Goal: Task Accomplishment & Management: Use online tool/utility

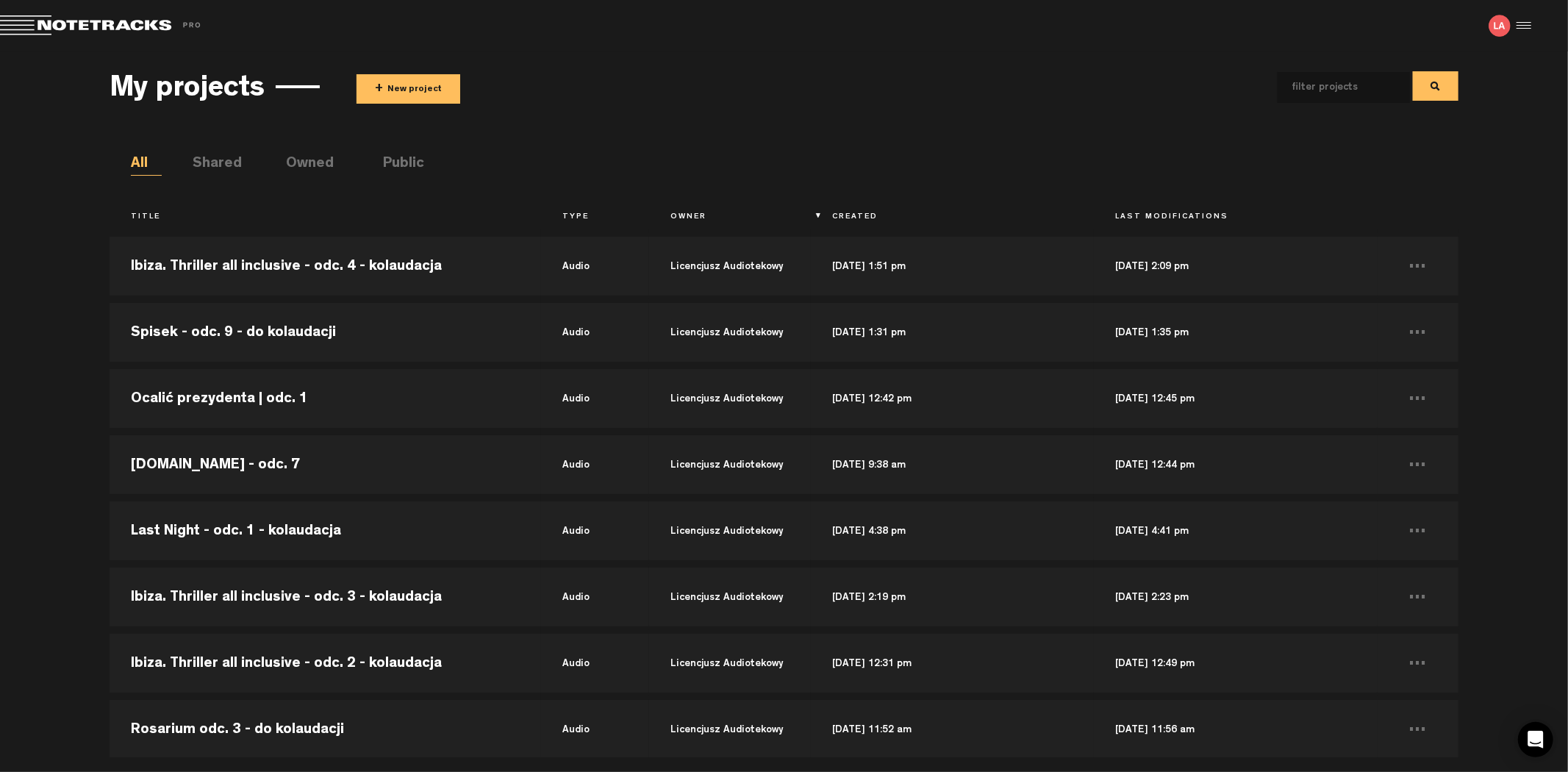
click at [390, 81] on button "+ New project" at bounding box center [409, 88] width 104 height 30
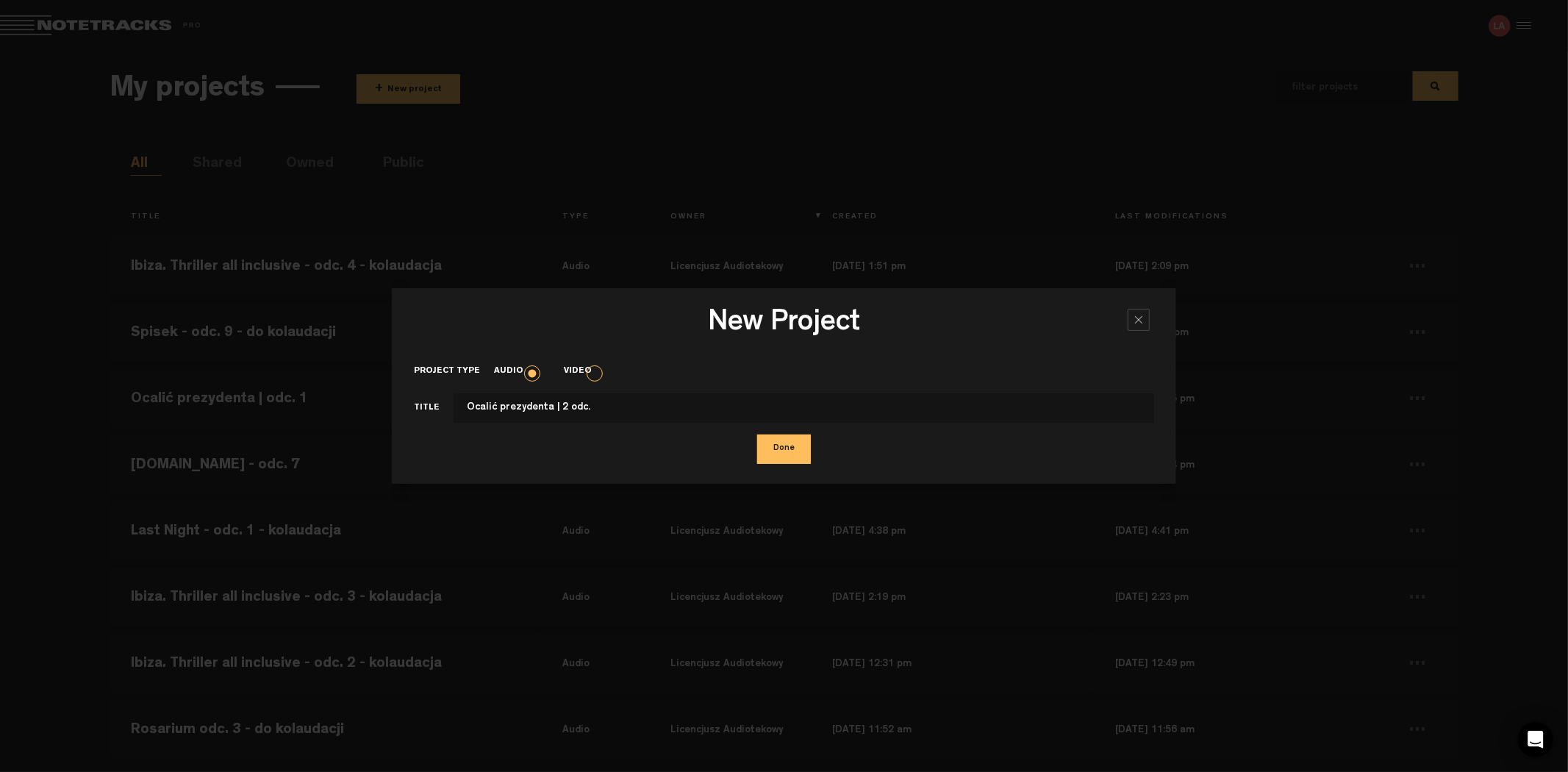
click at [556, 413] on input "Ocalić prezydenta | 2 odc." at bounding box center [804, 408] width 700 height 30
type input "Ocalić prezydenta | odc. 2"
click at [766, 452] on button "Done" at bounding box center [784, 449] width 54 height 30
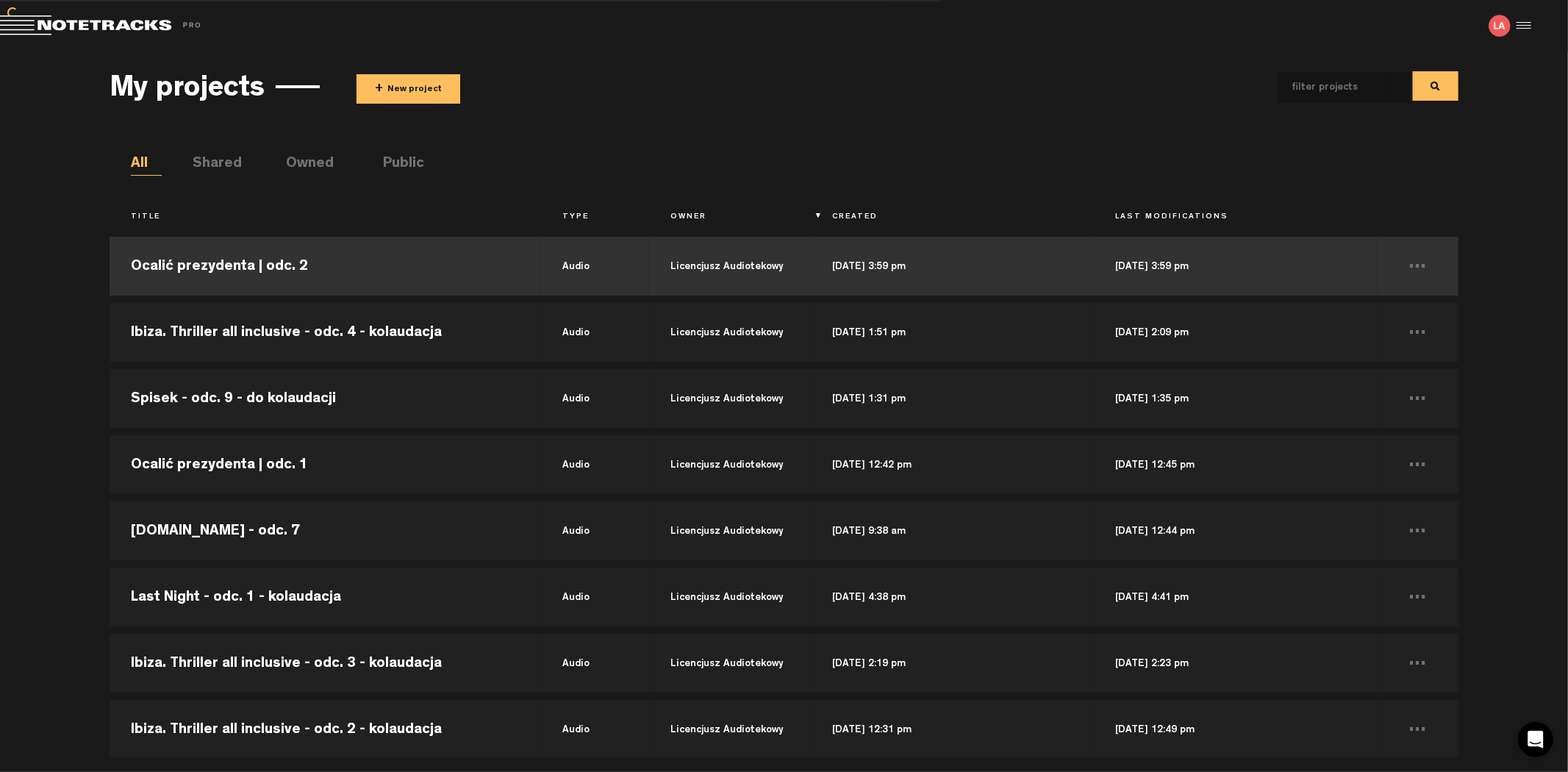
click at [612, 275] on td "audio" at bounding box center [595, 266] width 108 height 66
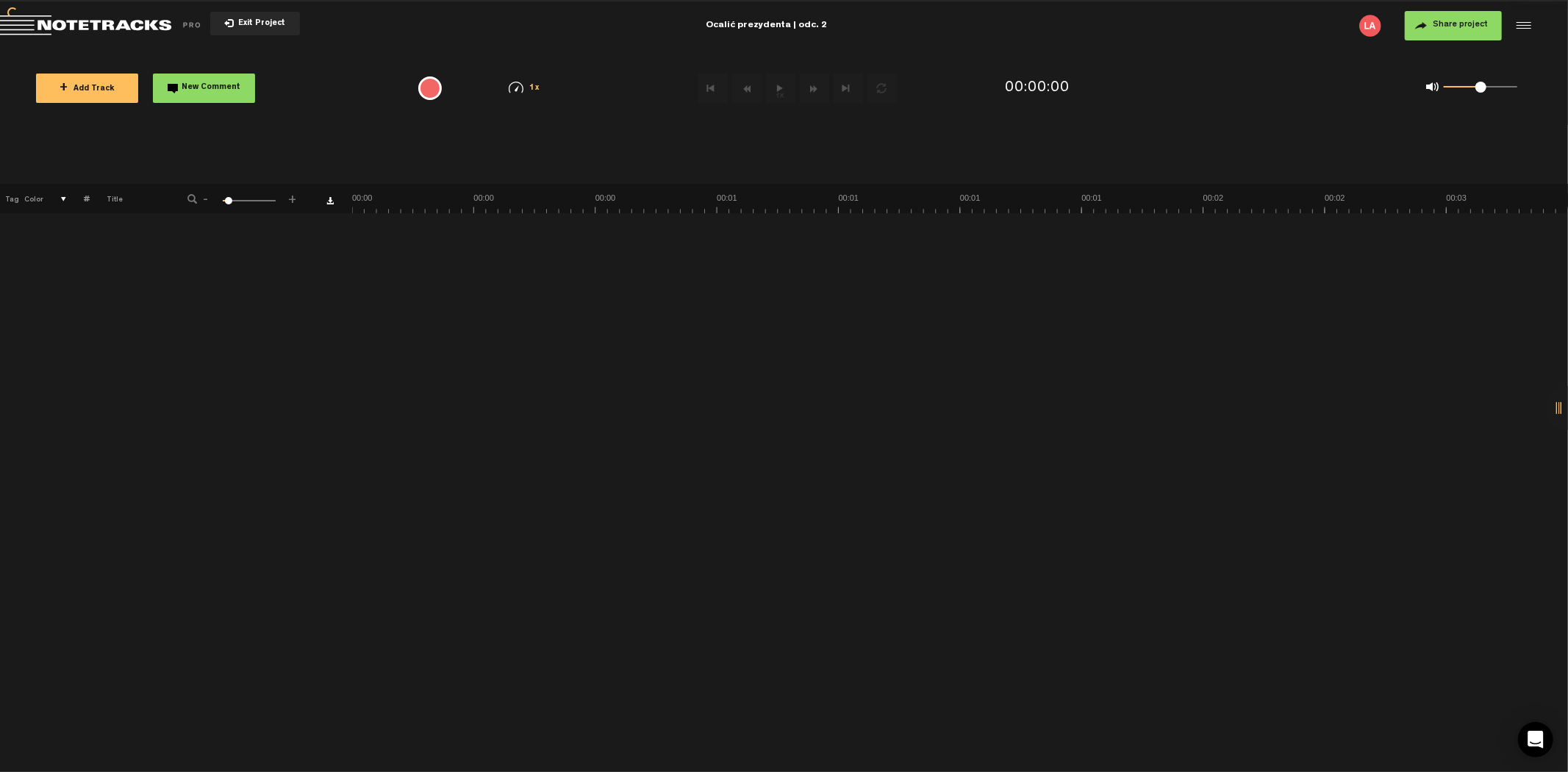
click at [112, 82] on button "+ Add Track" at bounding box center [87, 88] width 103 height 30
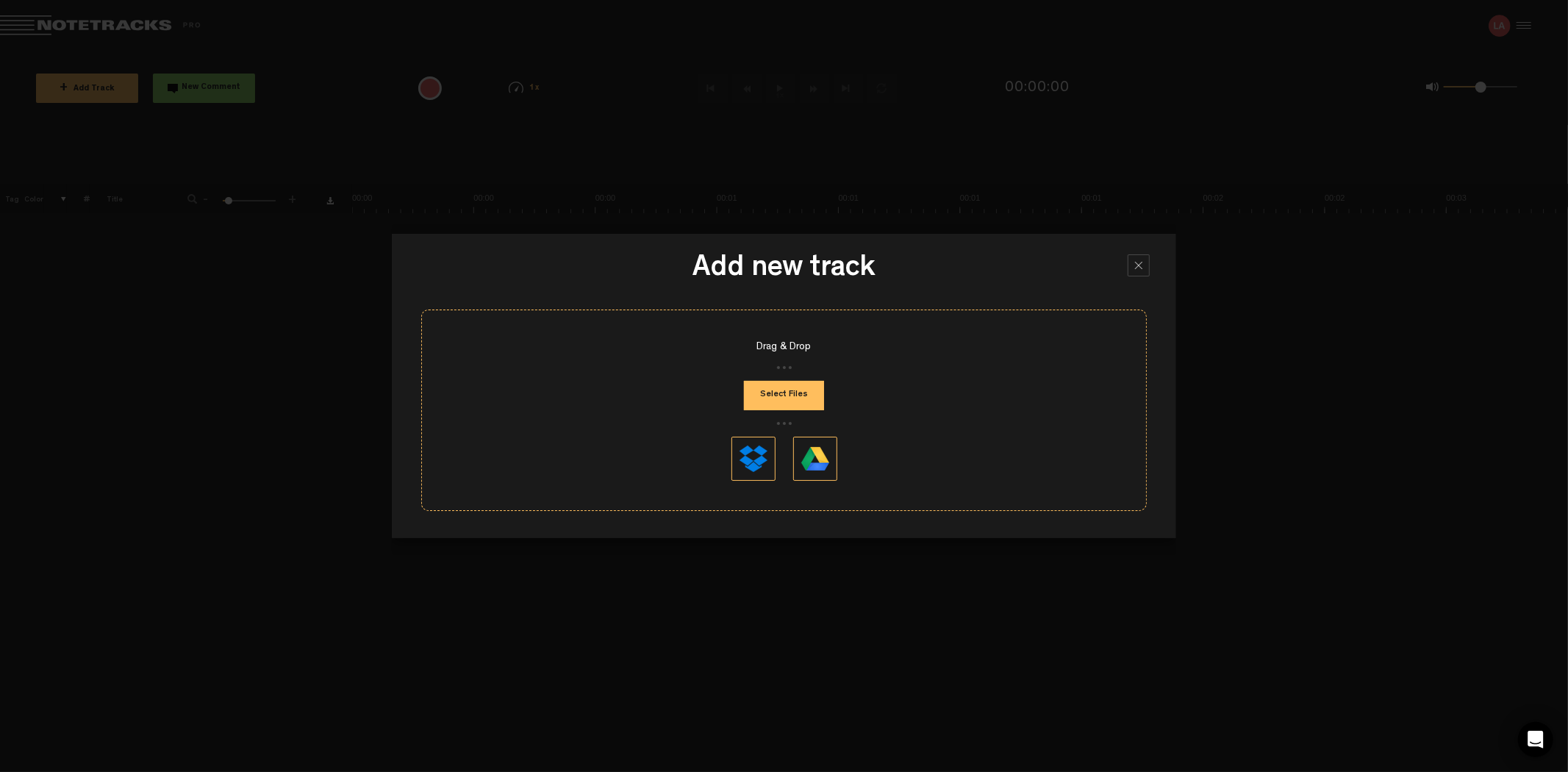
click at [756, 376] on div "Drag & Drop Select Files" at bounding box center [784, 410] width 725 height 201
click at [761, 383] on button "Select Files" at bounding box center [784, 395] width 81 height 30
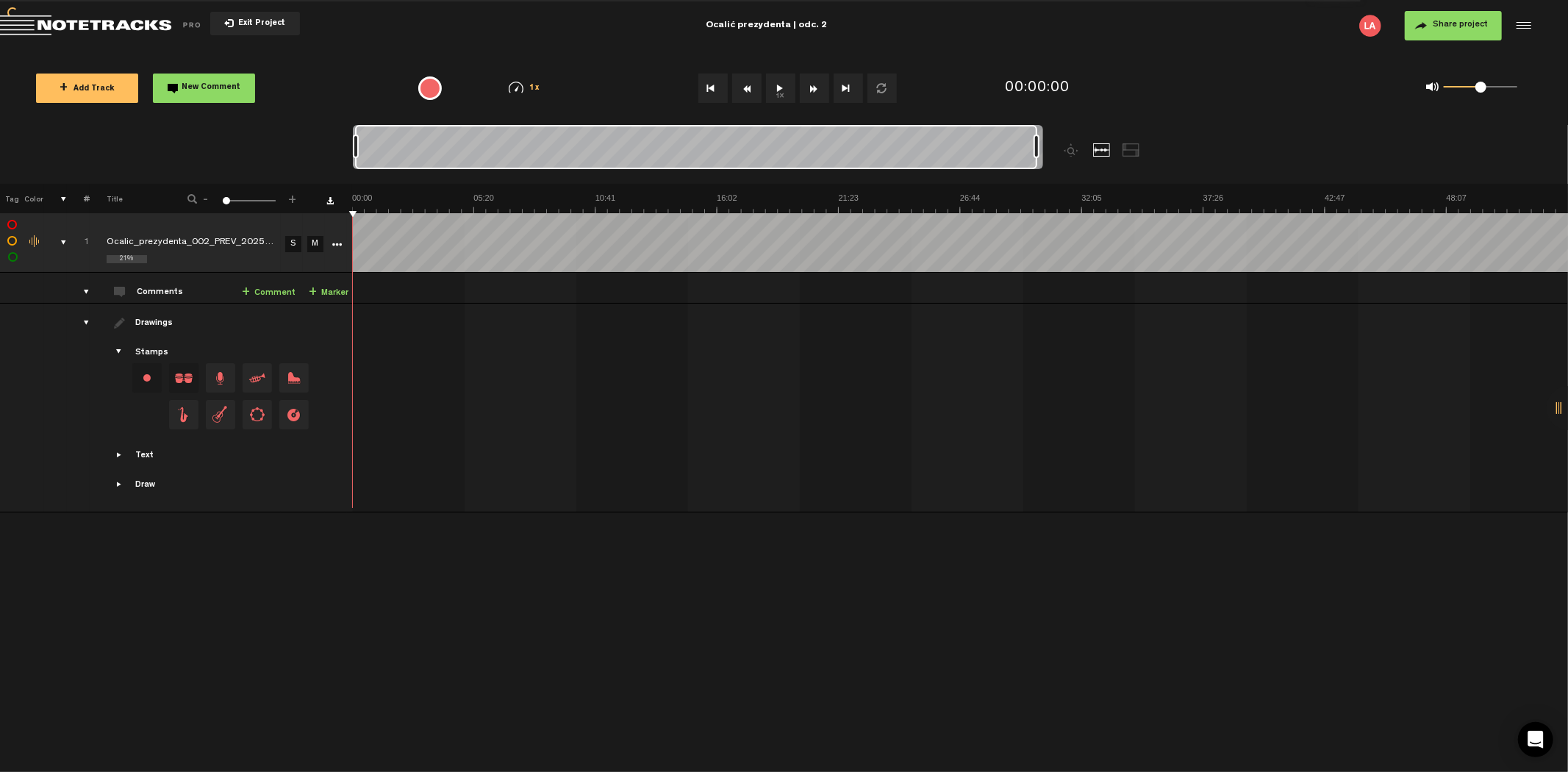
drag, startPoint x: 368, startPoint y: 143, endPoint x: 1045, endPoint y: 129, distance: 677.1
click at [1045, 129] on div at bounding box center [784, 153] width 862 height 58
click at [774, 90] on button "1x" at bounding box center [781, 88] width 30 height 30
click at [834, 90] on button "Go to end" at bounding box center [848, 88] width 30 height 30
click at [747, 88] on button "Rewind" at bounding box center [746, 88] width 30 height 30
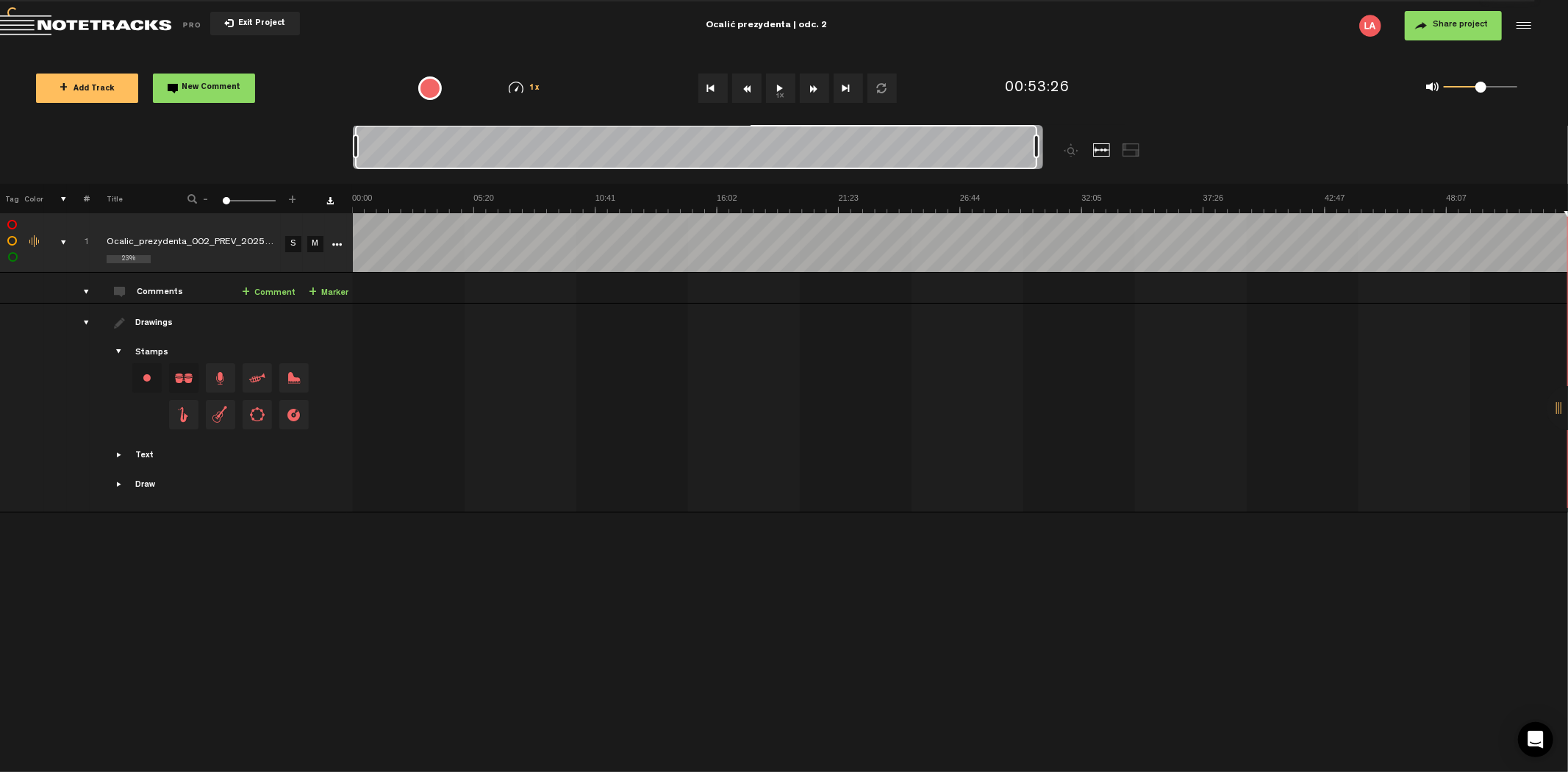
click at [779, 86] on button "1x" at bounding box center [781, 88] width 30 height 30
click at [744, 86] on button "Rewind" at bounding box center [746, 88] width 30 height 30
click at [717, 85] on button "Go to beginning" at bounding box center [713, 88] width 30 height 30
click at [782, 86] on button "1x" at bounding box center [781, 88] width 30 height 30
click at [780, 84] on button "1x" at bounding box center [781, 88] width 30 height 30
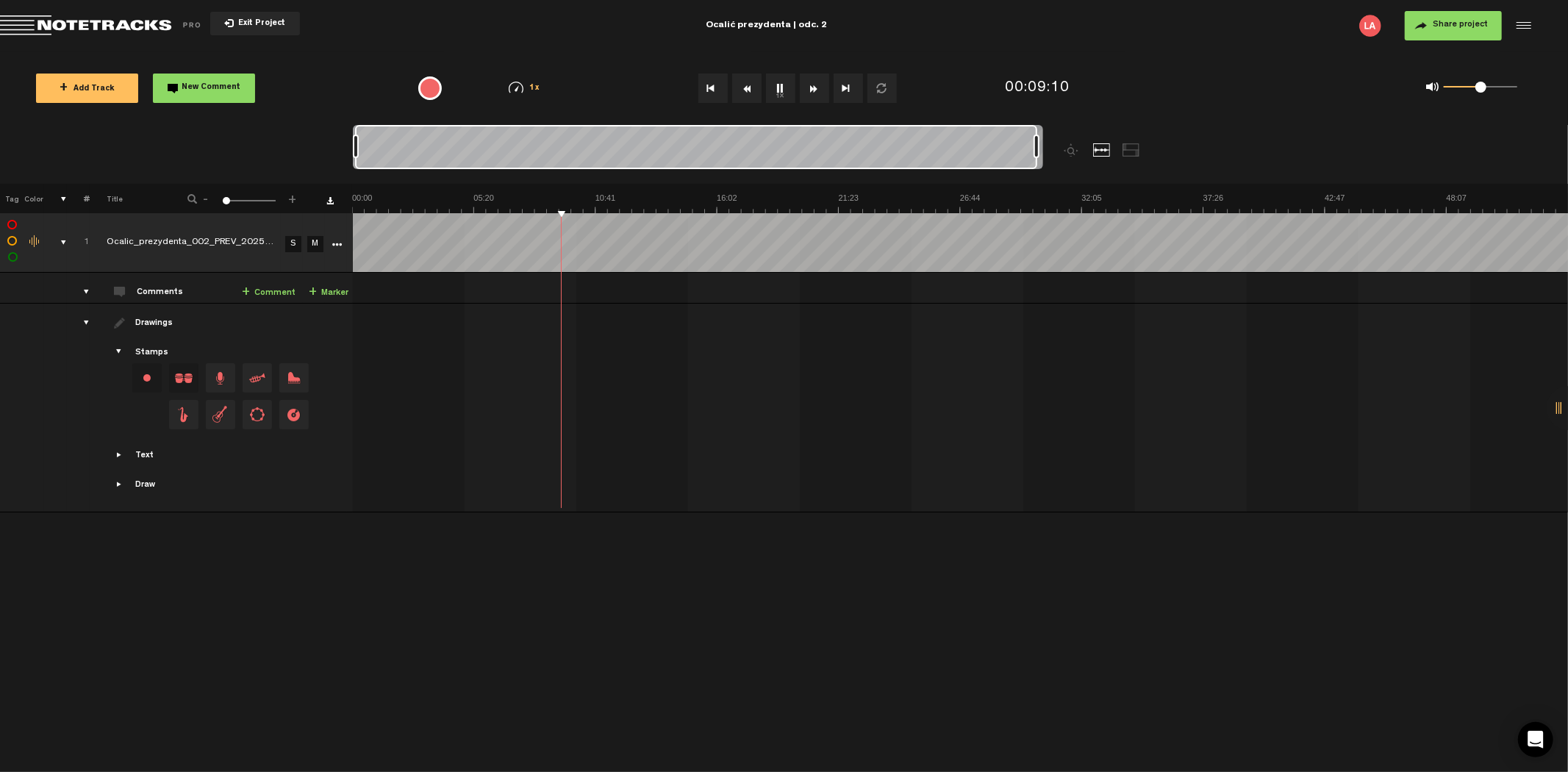
click at [780, 82] on button "1x" at bounding box center [781, 88] width 30 height 30
click at [779, 91] on button "1x" at bounding box center [781, 88] width 30 height 30
click at [1464, 22] on span "Share project" at bounding box center [1460, 24] width 55 height 9
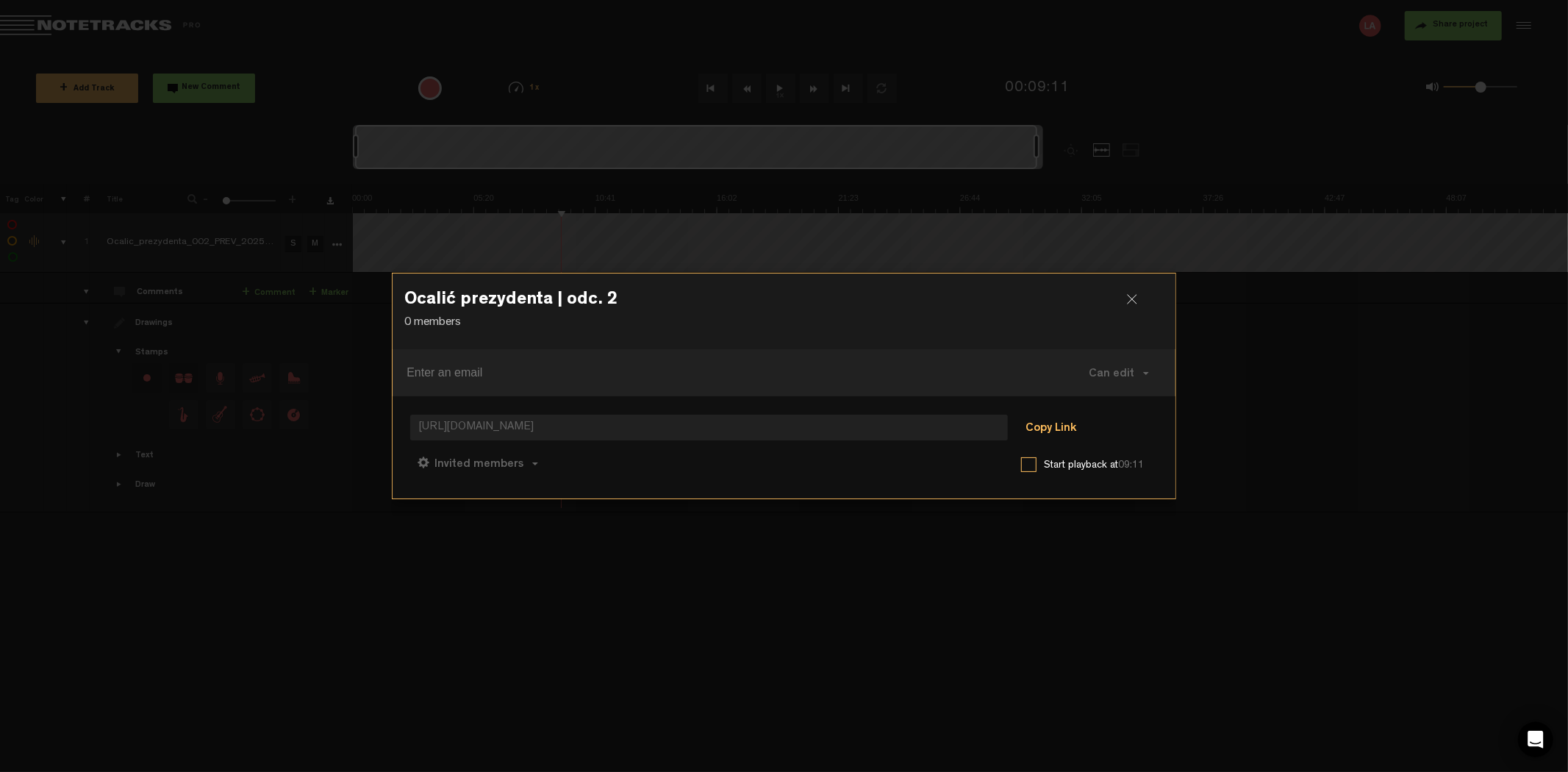
click at [1059, 427] on button "Copy Link" at bounding box center [1051, 428] width 81 height 30
drag, startPoint x: 1134, startPoint y: 301, endPoint x: 1083, endPoint y: 228, distance: 89.1
click at [1134, 300] on div at bounding box center [1137, 305] width 22 height 22
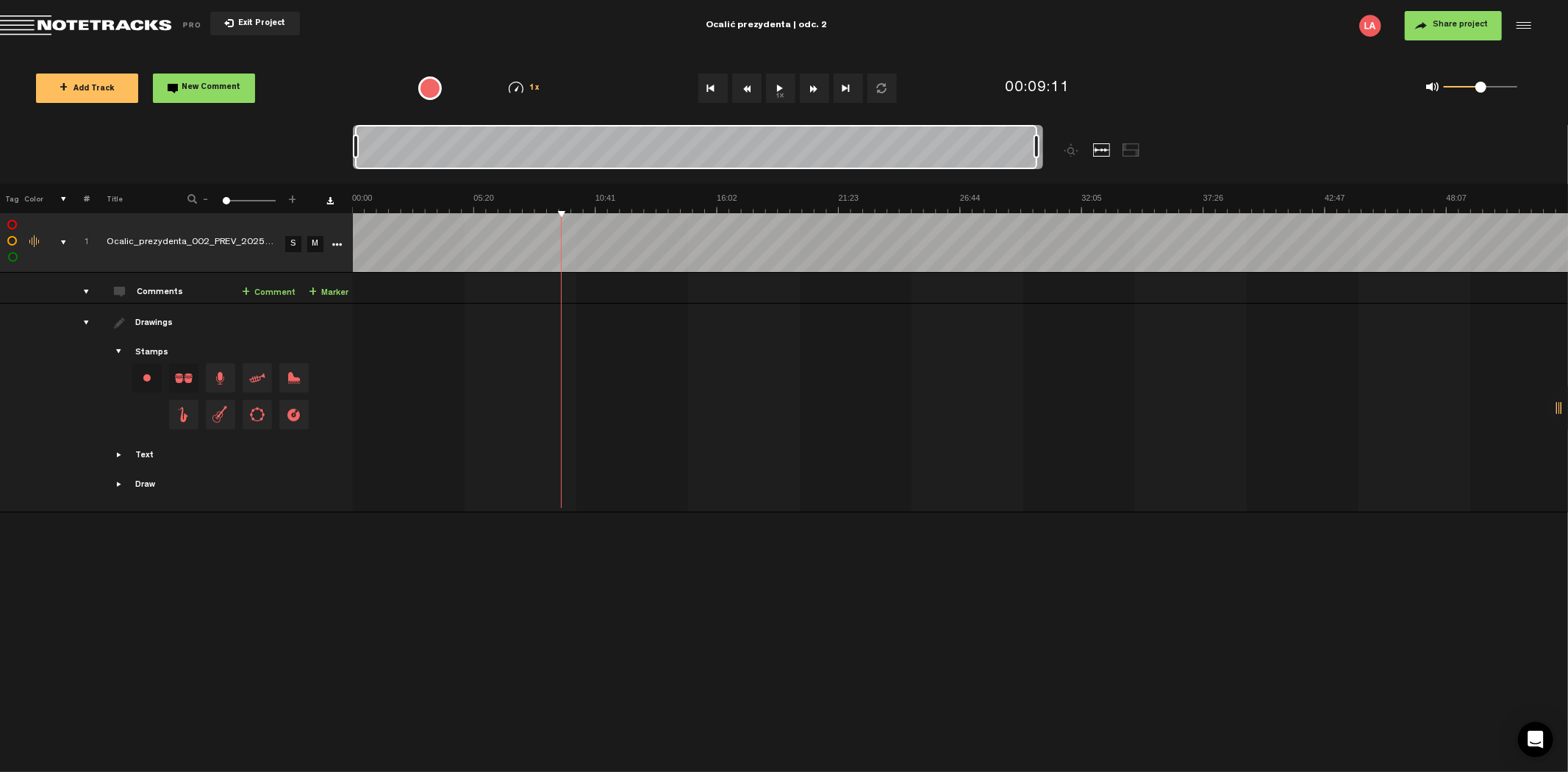
click at [791, 80] on button "1x" at bounding box center [781, 88] width 30 height 30
click at [777, 93] on button "1x" at bounding box center [781, 88] width 30 height 30
